Goal: Complete application form

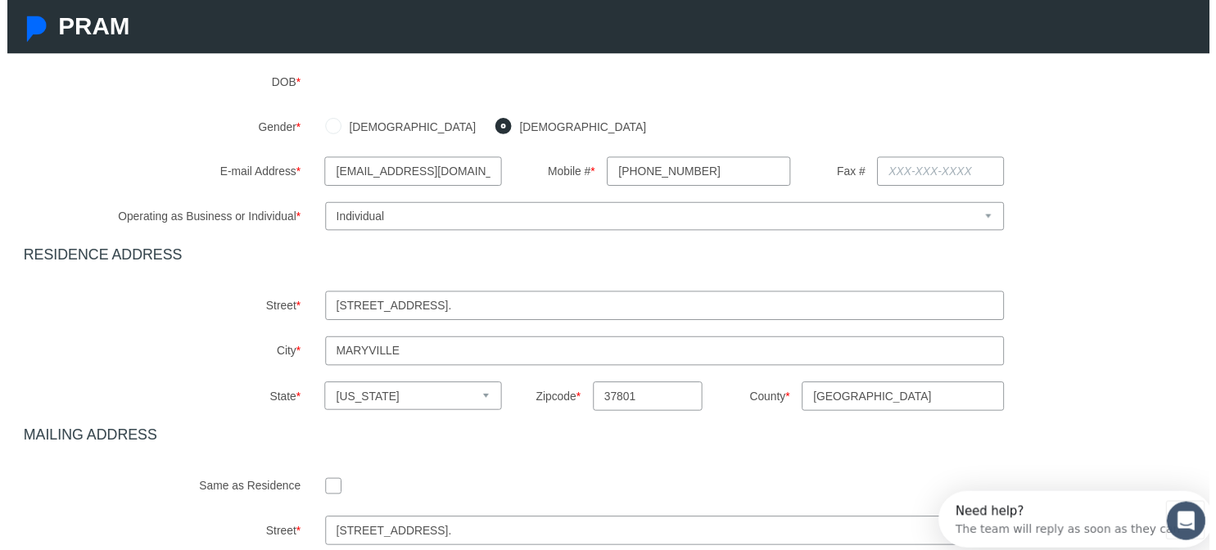
scroll to position [596, 0]
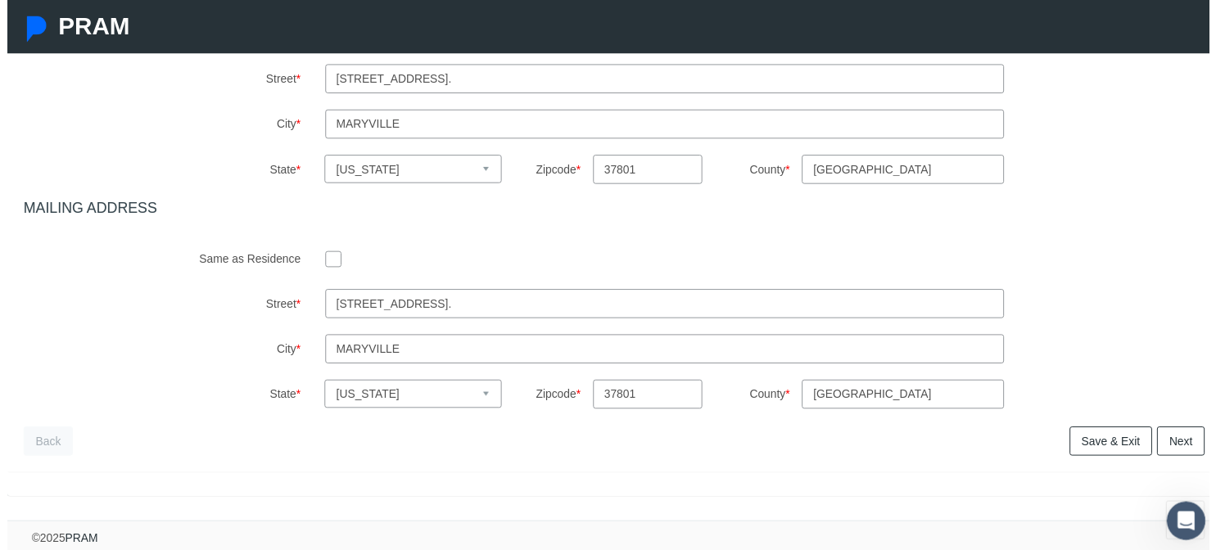
click at [324, 253] on input "checkbox" at bounding box center [330, 261] width 16 height 16
checkbox input "true"
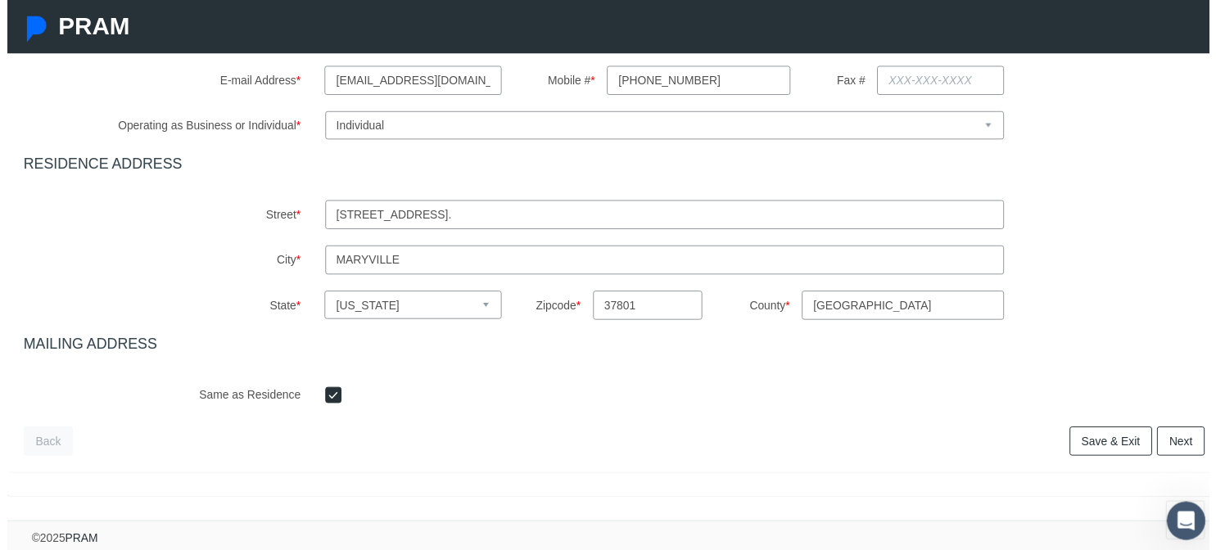
scroll to position [459, 0]
click at [1187, 445] on link "Next" at bounding box center [1188, 446] width 48 height 29
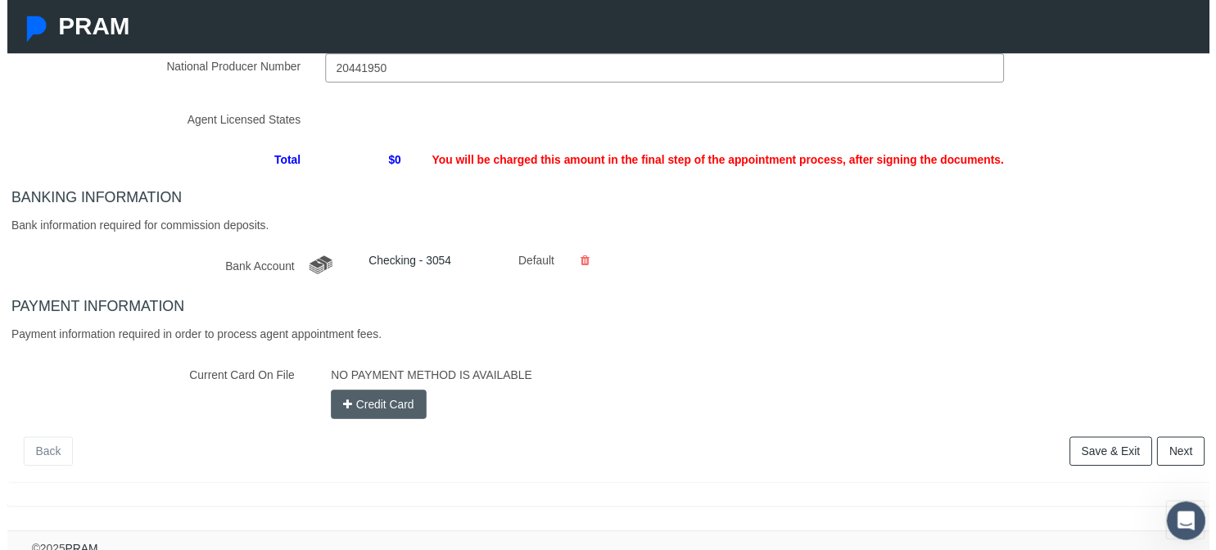
scroll to position [225, 0]
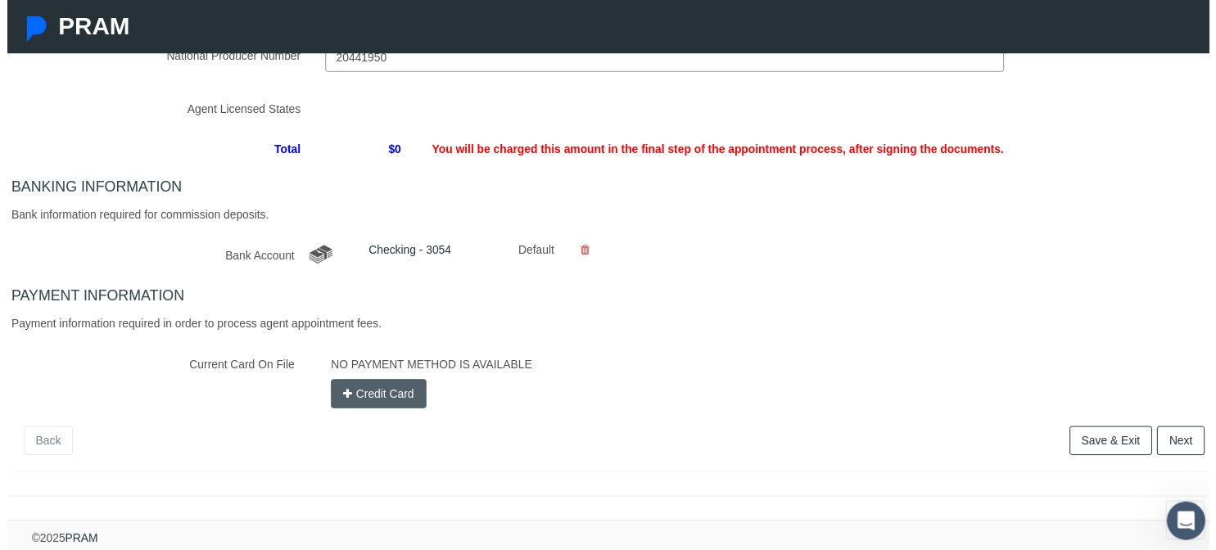
type input "20441950"
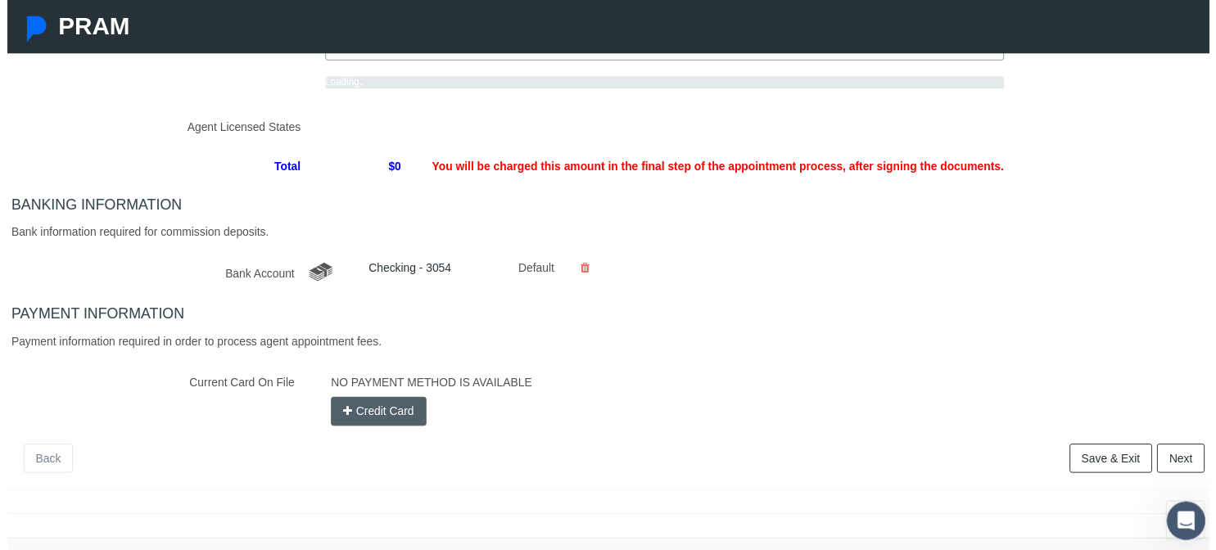
click at [262, 242] on div "BANKING INFORMATION Bank information required for commission deposits. Bank Acc…" at bounding box center [614, 246] width 1220 height 94
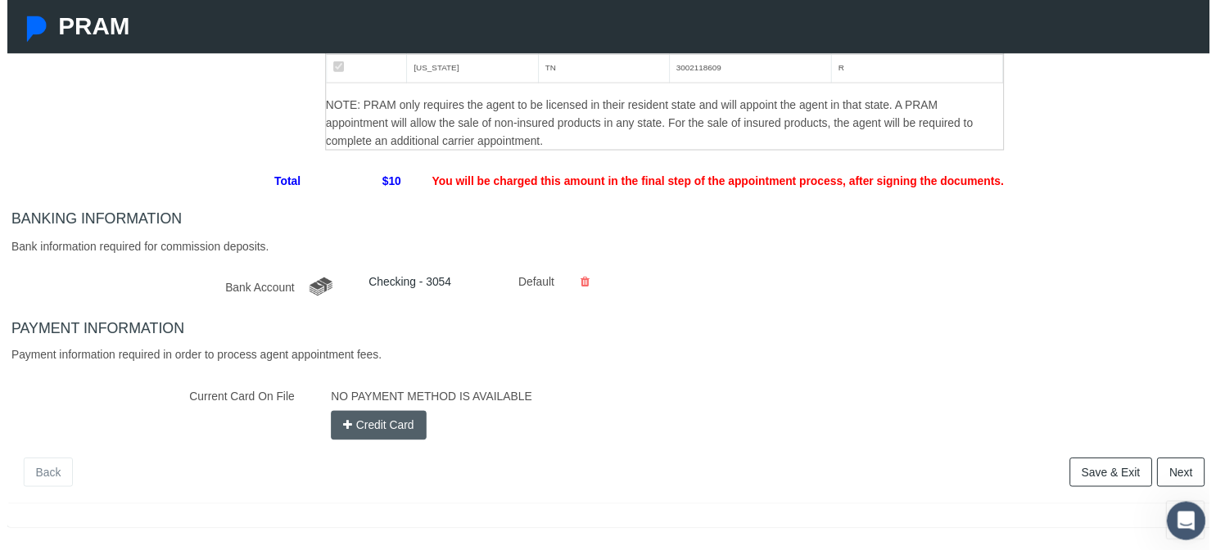
scroll to position [398, 0]
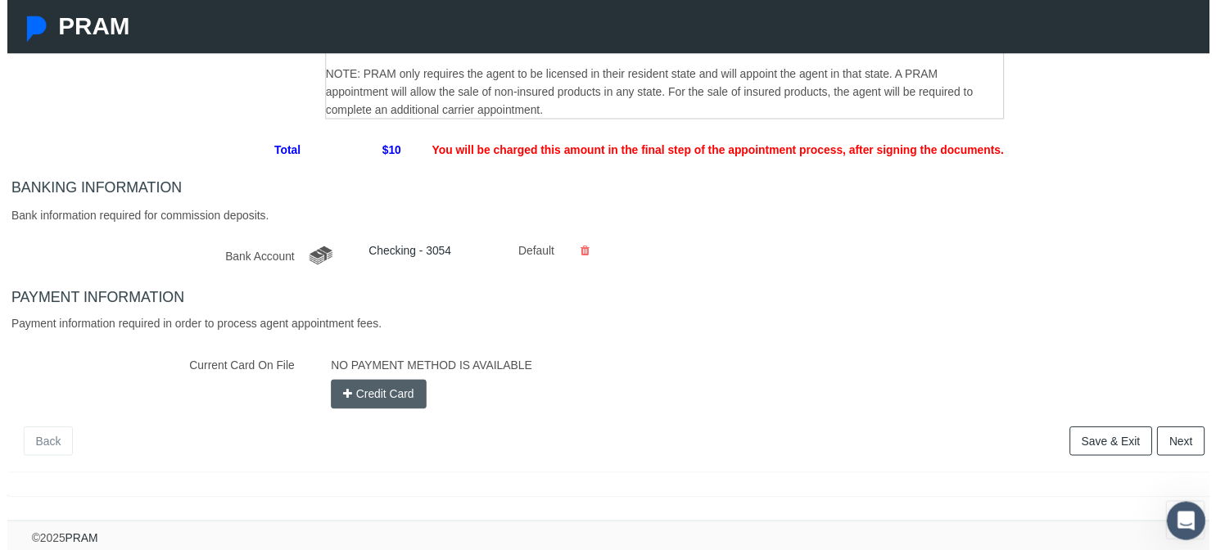
click at [400, 247] on link "Checking - 3054" at bounding box center [408, 253] width 84 height 13
click at [582, 245] on icon at bounding box center [584, 254] width 9 height 18
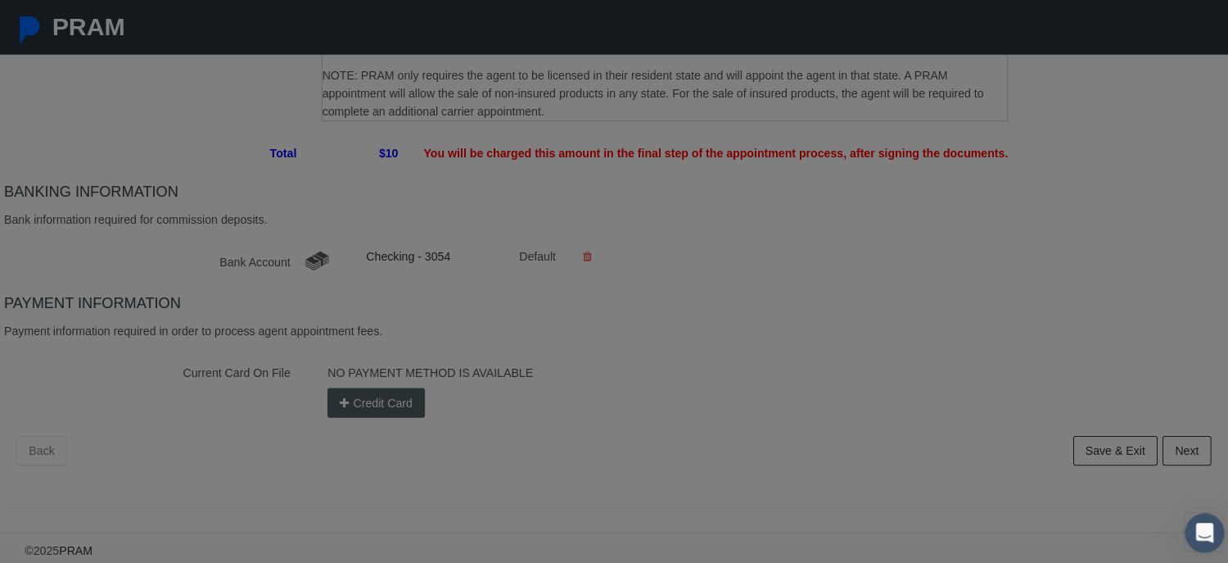
scroll to position [386, 0]
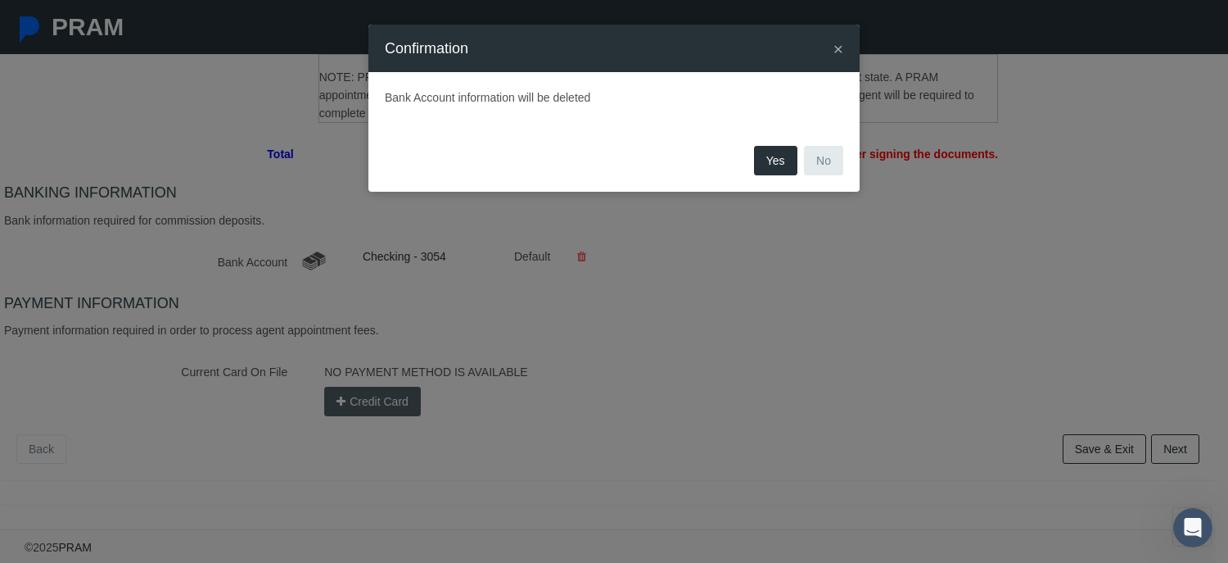
click at [773, 161] on button "Yes" at bounding box center [775, 160] width 43 height 29
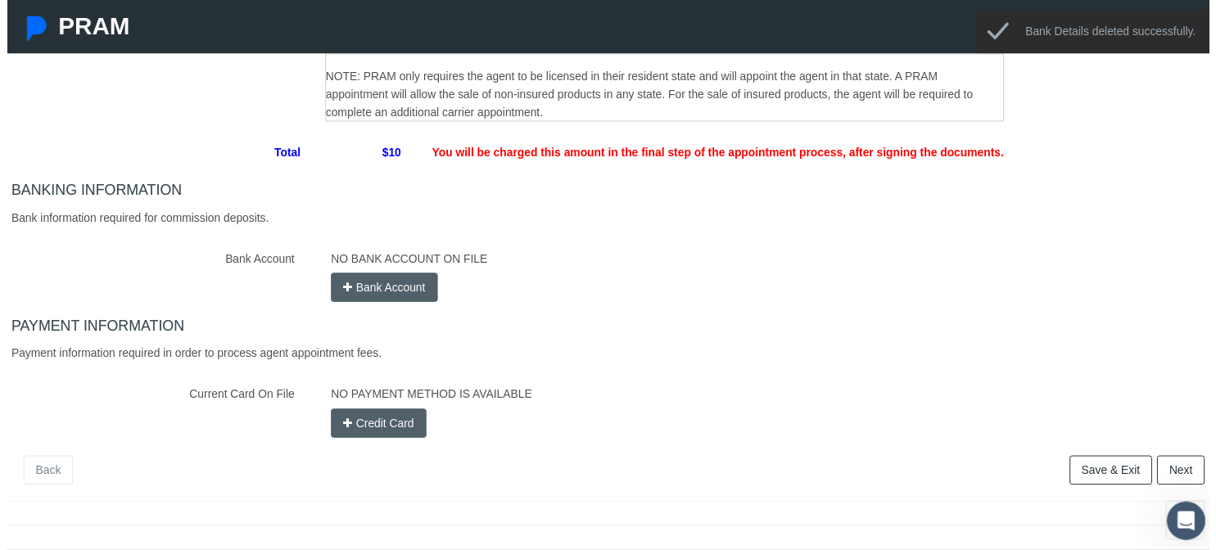
click at [373, 292] on button "Bank Account" at bounding box center [382, 290] width 108 height 29
select select
select select "0"
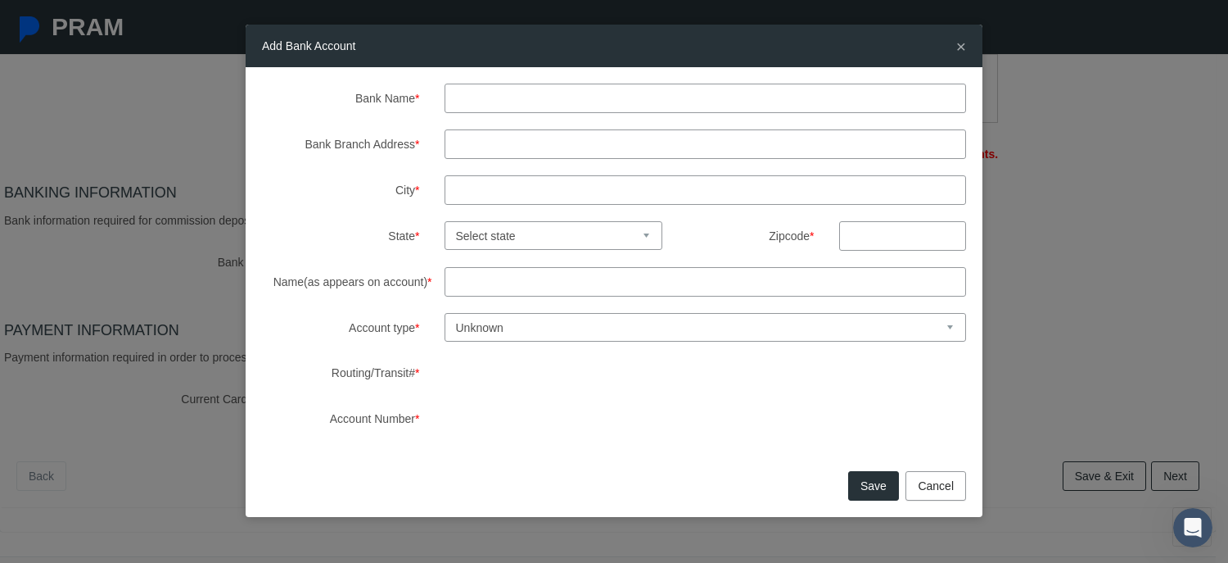
click at [482, 101] on input "Bank Name *" at bounding box center [706, 98] width 522 height 29
type input "renesant bank"
click at [487, 187] on input "City *" at bounding box center [706, 189] width 522 height 29
type input "Maryville"
select select "TN"
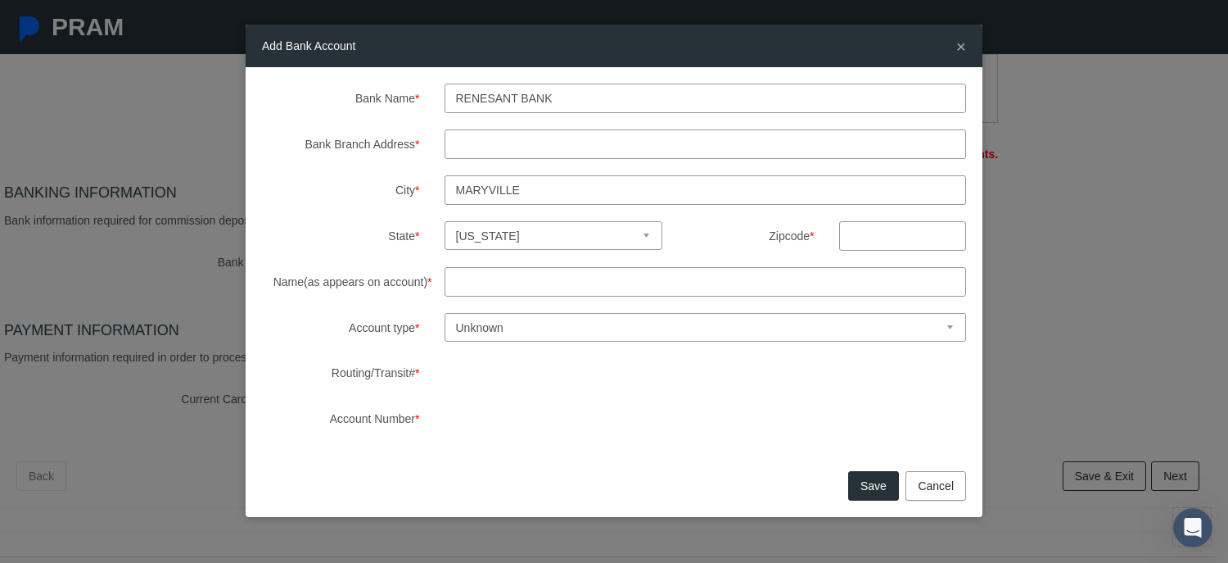
click at [496, 284] on input "Name(as appears on account) *" at bounding box center [706, 281] width 522 height 29
type input "[PERSON_NAME]"
click at [529, 319] on select "Unknown Checking Savings" at bounding box center [706, 327] width 522 height 29
select select "1"
click at [445, 313] on select "Unknown Checking Savings" at bounding box center [706, 327] width 522 height 29
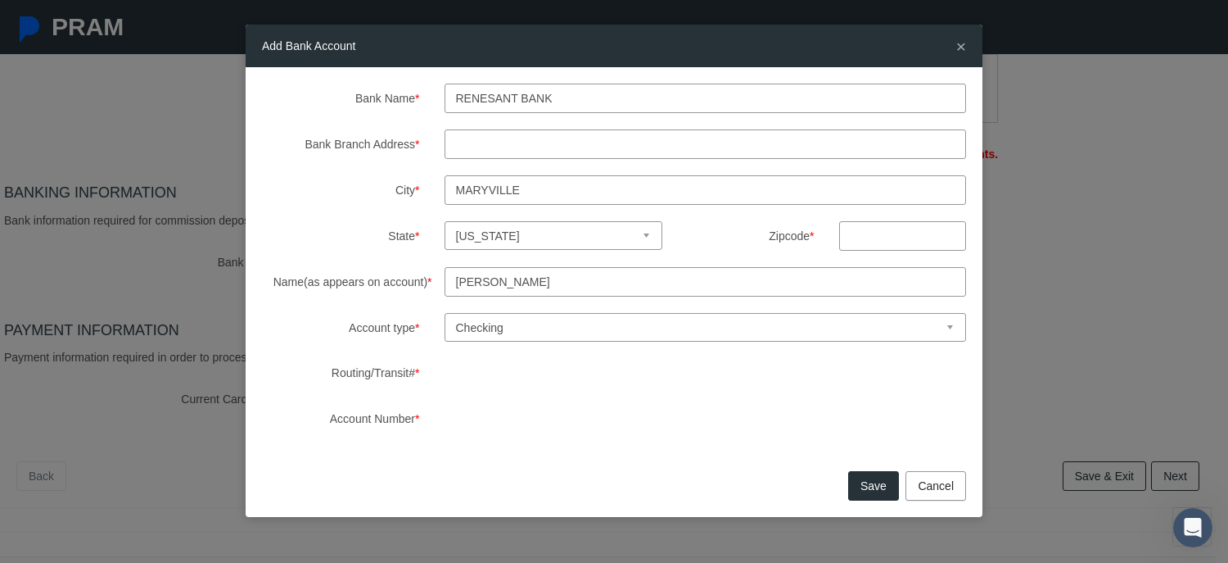
click at [392, 427] on div "Account Number *" at bounding box center [614, 418] width 729 height 29
click at [494, 145] on input "Bank Branch Address *" at bounding box center [706, 143] width 522 height 29
type input "e broadway ave"
click at [400, 435] on div "Bank Name * renesant bank Bank Branch Address * e [GEOGRAPHIC_DATA] City * [GEO…" at bounding box center [614, 266] width 737 height 399
click at [875, 486] on button "Save" at bounding box center [873, 485] width 51 height 29
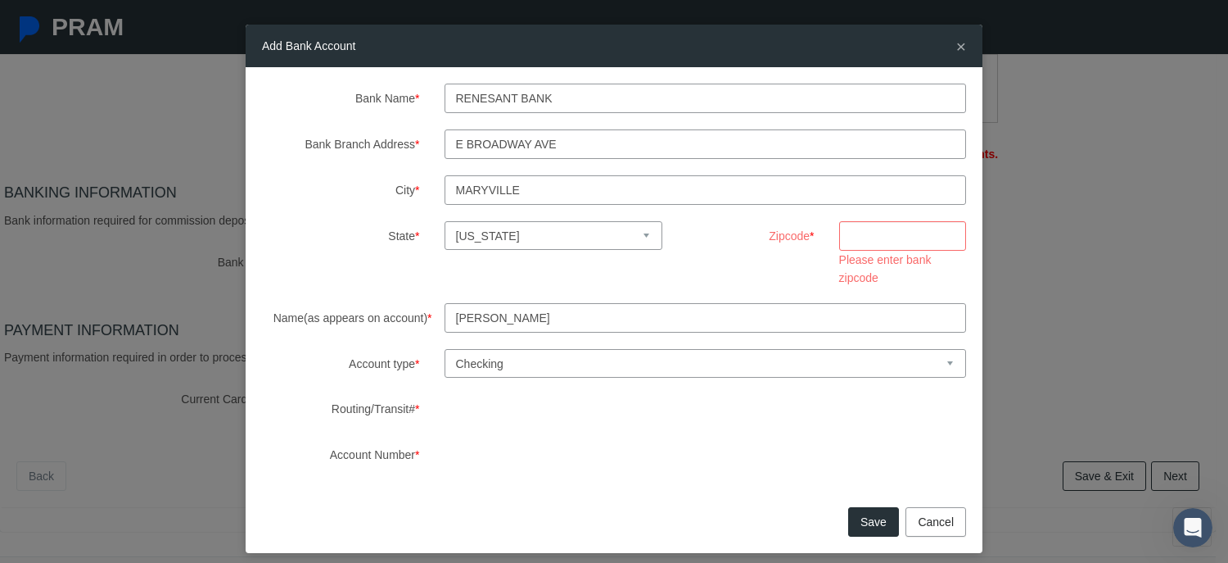
click at [873, 230] on input "text" at bounding box center [902, 235] width 127 height 29
type input "37801"
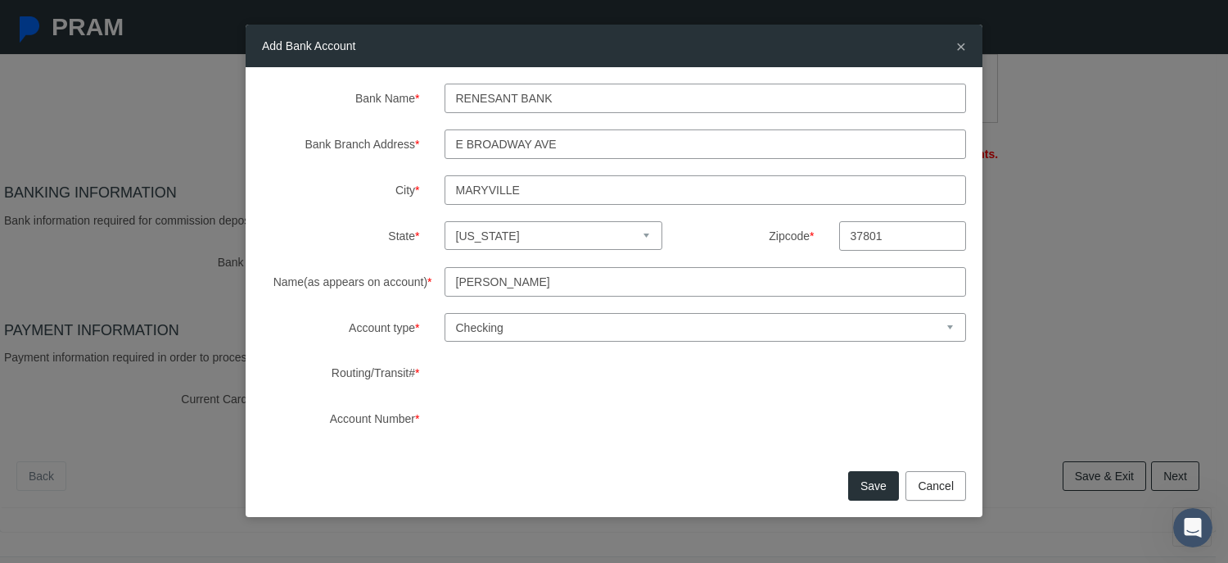
click at [875, 482] on button "Save" at bounding box center [873, 485] width 51 height 29
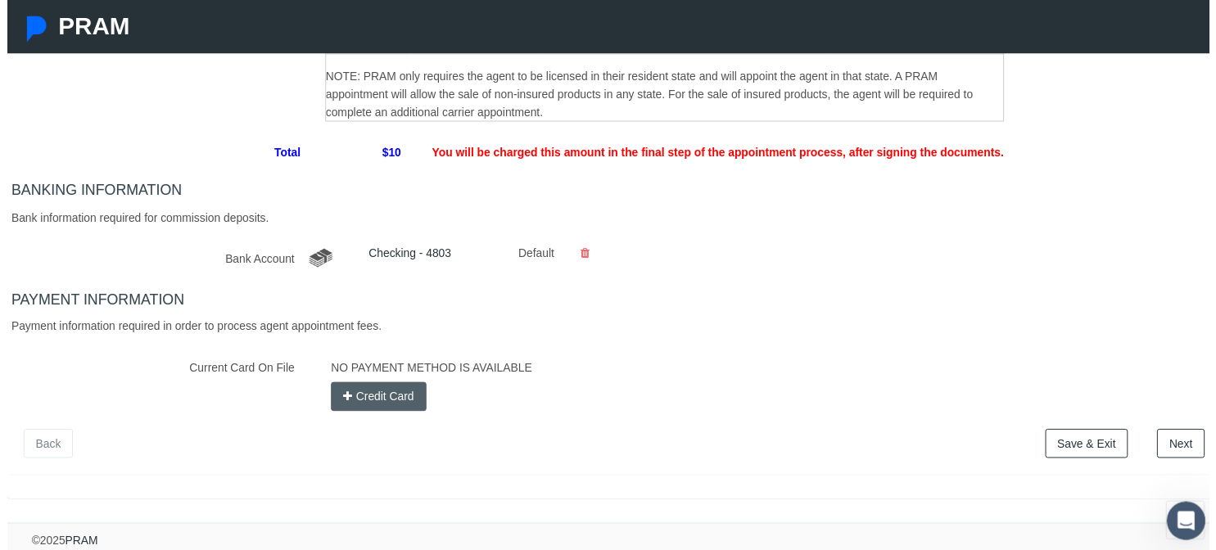
click at [369, 400] on button "Credit Card" at bounding box center [376, 401] width 97 height 29
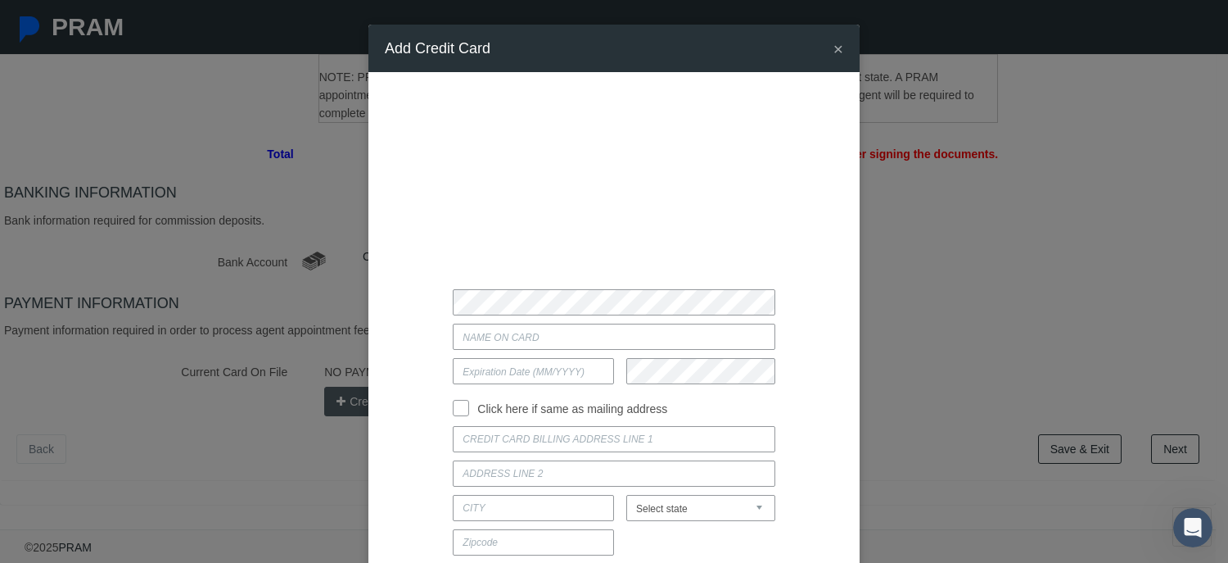
type input "[PERSON_NAME]"
type input "03/2029"
click at [462, 400] on input "Click here if same as mailing address" at bounding box center [461, 406] width 16 height 16
checkbox input "true"
type input "[STREET_ADDRESS]."
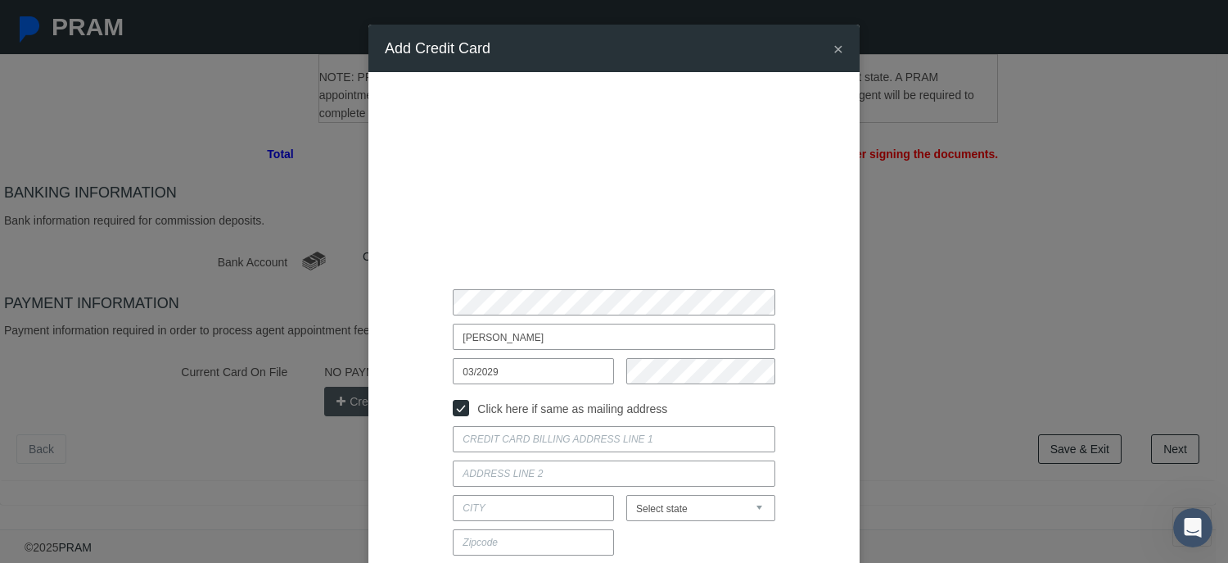
type input "MARYVILLE"
select select "TN"
type input "37801"
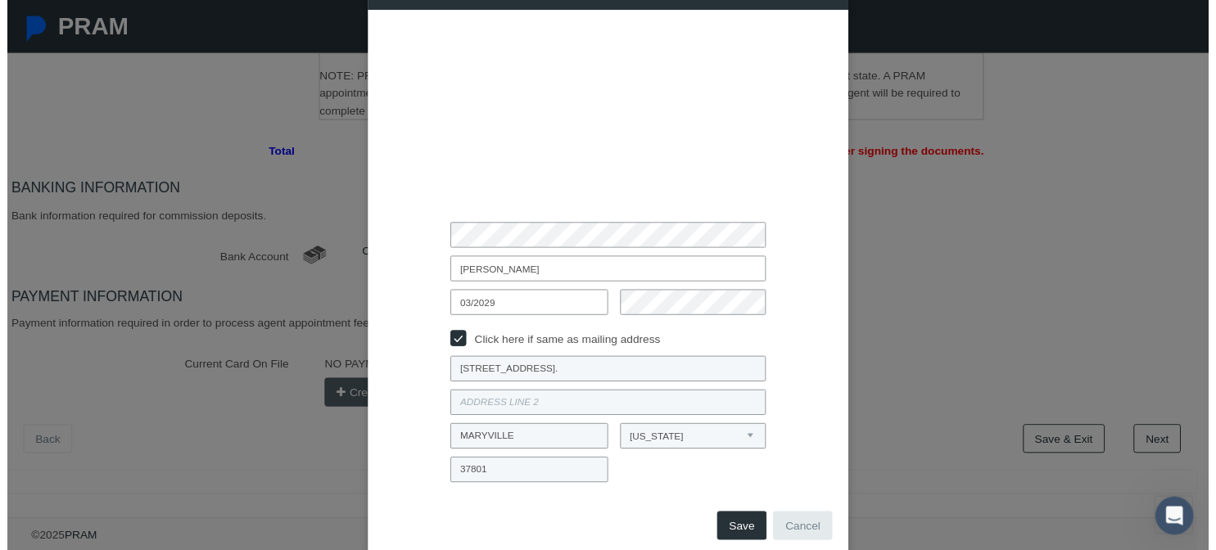
scroll to position [92, 0]
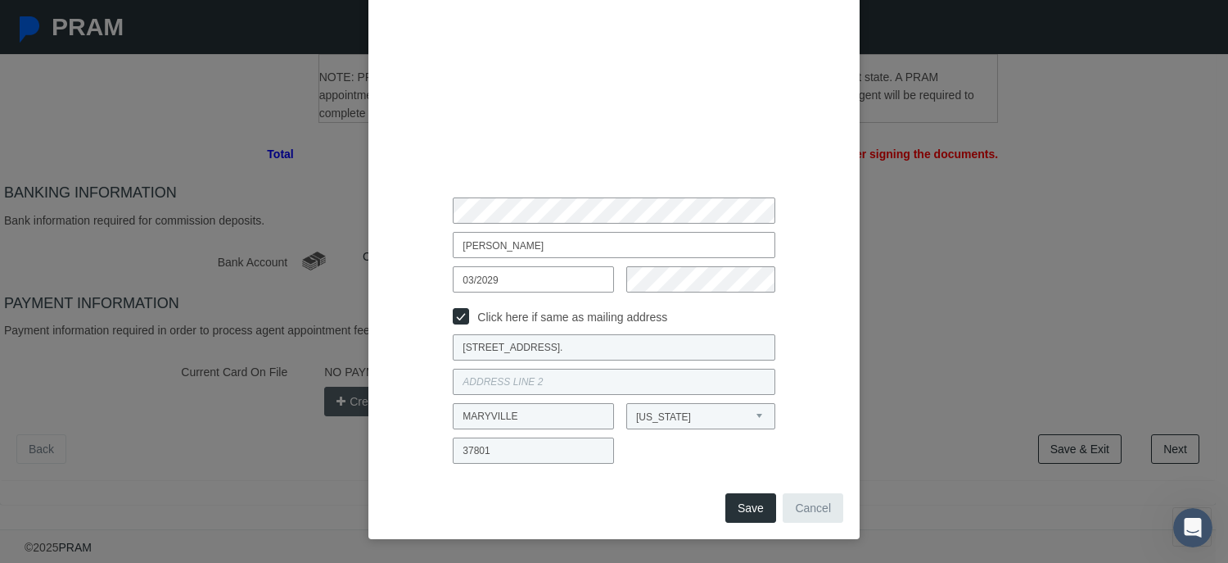
click at [742, 509] on button "Save" at bounding box center [751, 507] width 51 height 29
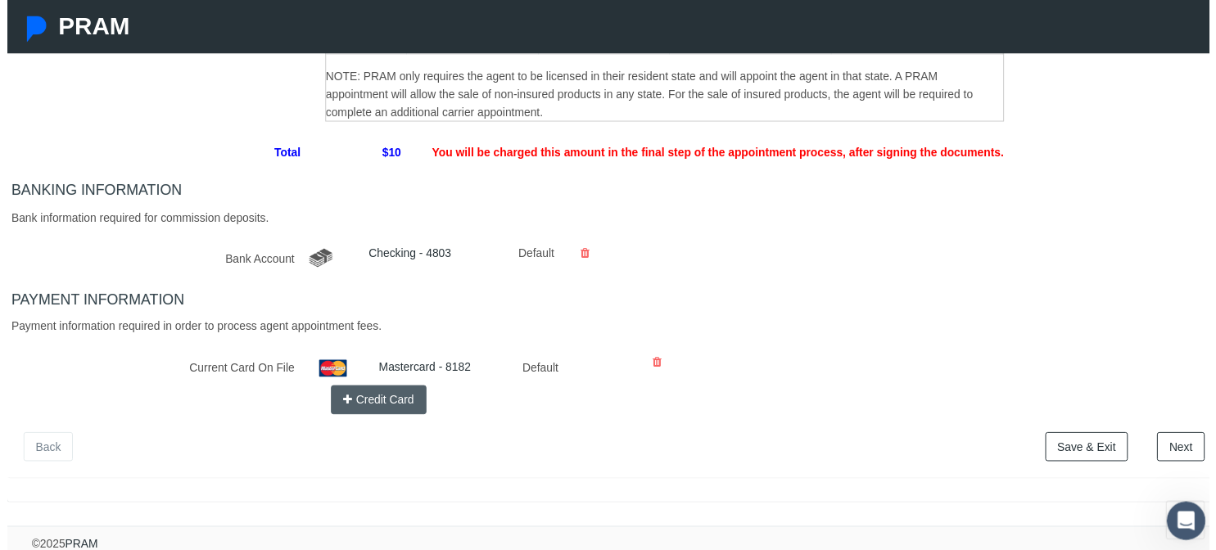
click at [876, 333] on div "PAYMENT INFORMATION Payment information required in order to process agent appo…" at bounding box center [614, 357] width 1220 height 125
click at [1183, 459] on link "Next" at bounding box center [1188, 451] width 48 height 29
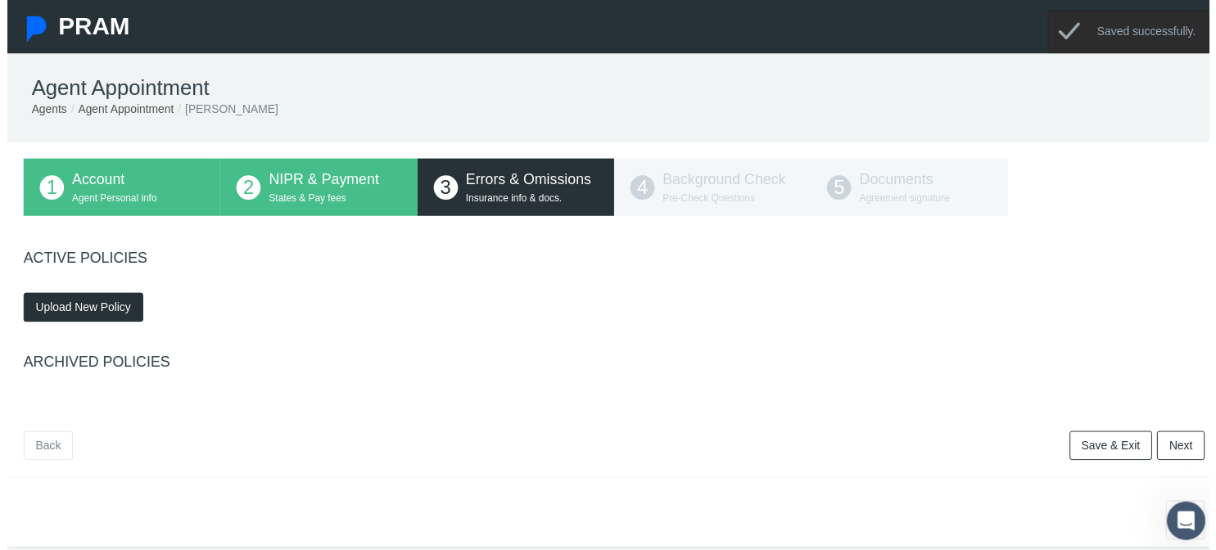
scroll to position [0, 0]
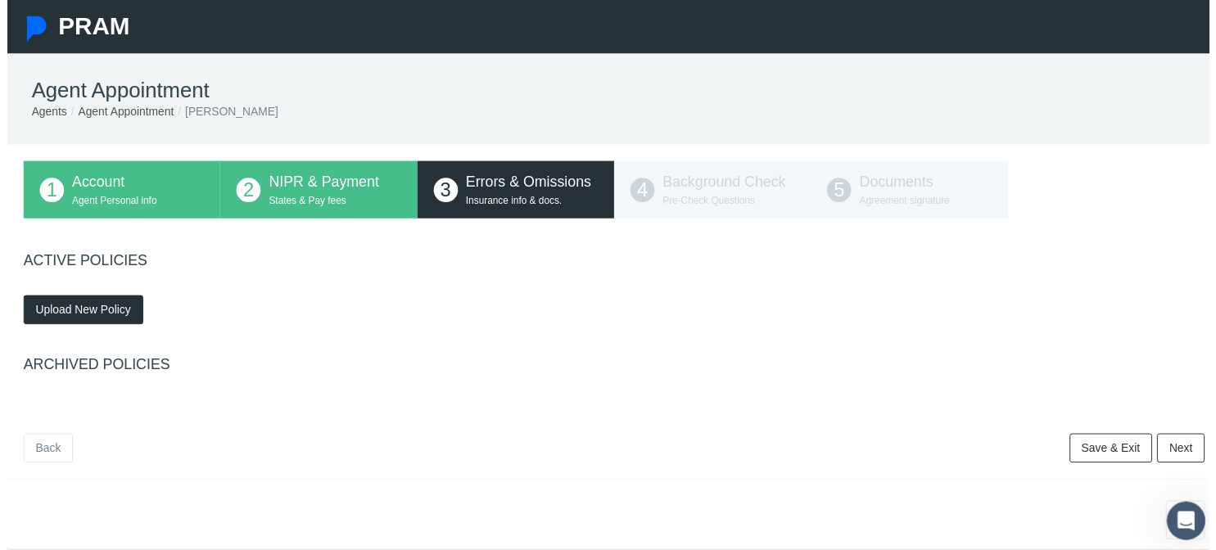
click at [90, 316] on span "Upload New Policy" at bounding box center [77, 313] width 97 height 13
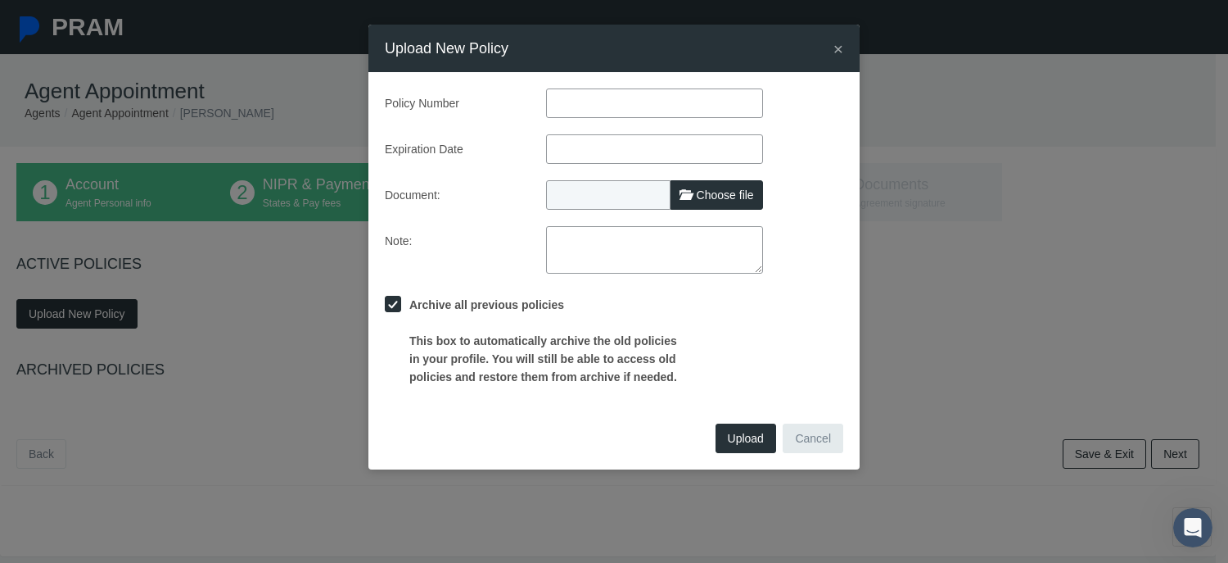
click at [718, 199] on span "Choose file" at bounding box center [725, 194] width 57 height 13
click at [718, 199] on input "Choose file" at bounding box center [654, 191] width 217 height 23
type input "C:\fakepath\2025_ENO.pdf"
type input "2025_ENO.pdf"
click at [598, 146] on input "text" at bounding box center [654, 148] width 217 height 29
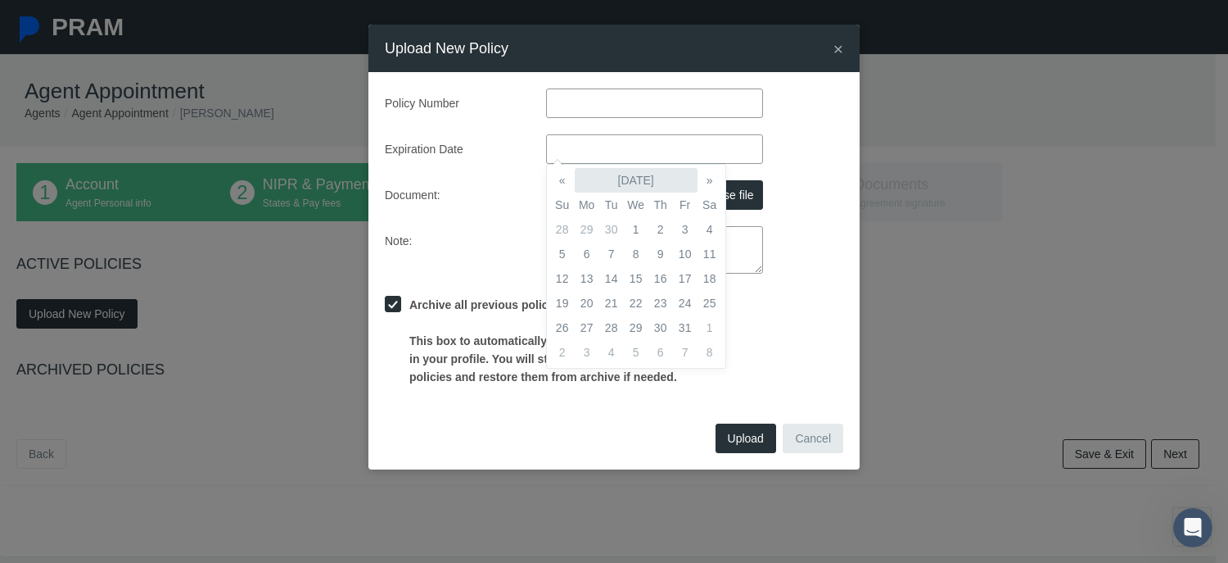
click at [664, 179] on th "[DATE]" at bounding box center [636, 180] width 123 height 25
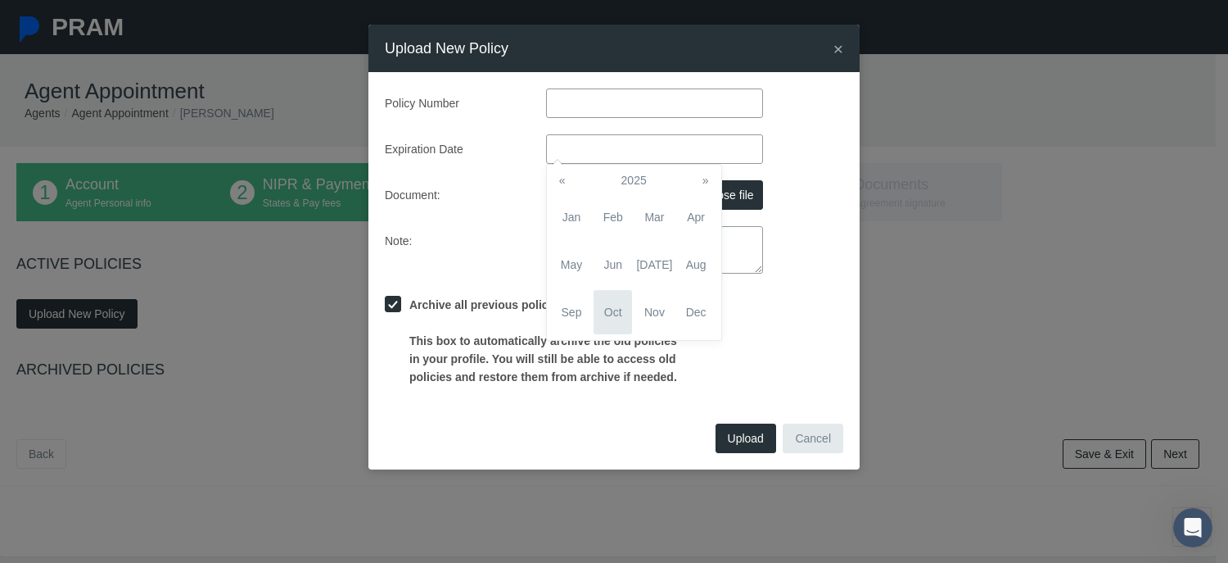
click at [639, 179] on th "2025" at bounding box center [634, 180] width 119 height 25
click at [639, 179] on th "[DATE]-[DATE]" at bounding box center [634, 180] width 119 height 25
click at [693, 222] on span "2020" at bounding box center [696, 217] width 38 height 44
click at [694, 262] on span "2026" at bounding box center [696, 264] width 38 height 44
click at [611, 307] on span "Oct" at bounding box center [613, 312] width 38 height 44
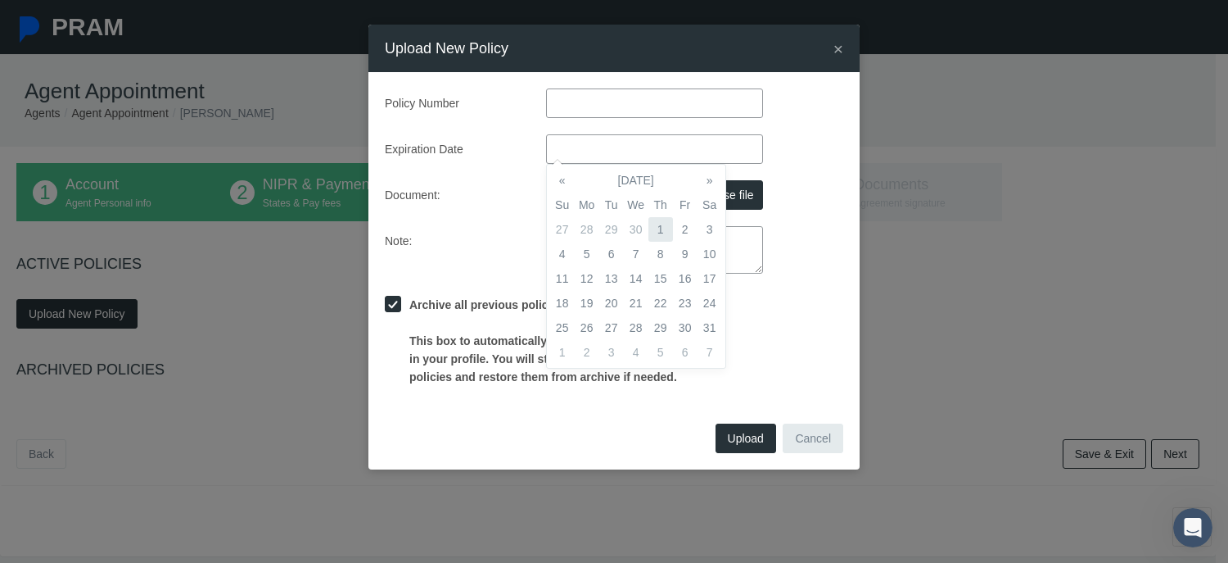
click at [661, 234] on td "1" at bounding box center [661, 229] width 25 height 25
type input "[DATE]"
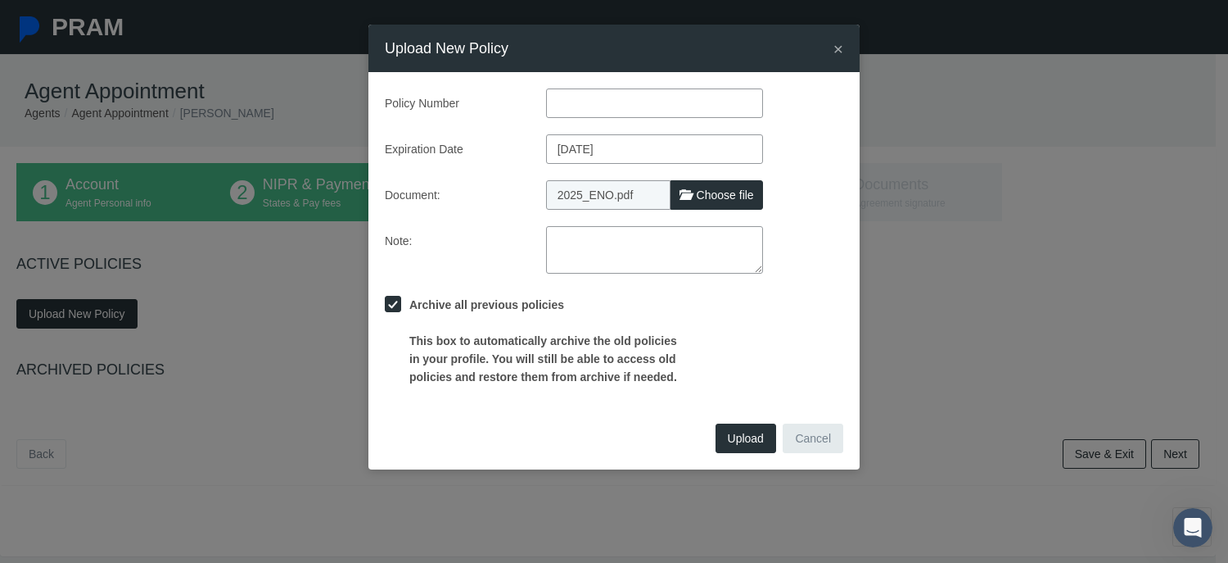
click at [839, 47] on span "×" at bounding box center [839, 48] width 10 height 19
